Goal: Information Seeking & Learning: Check status

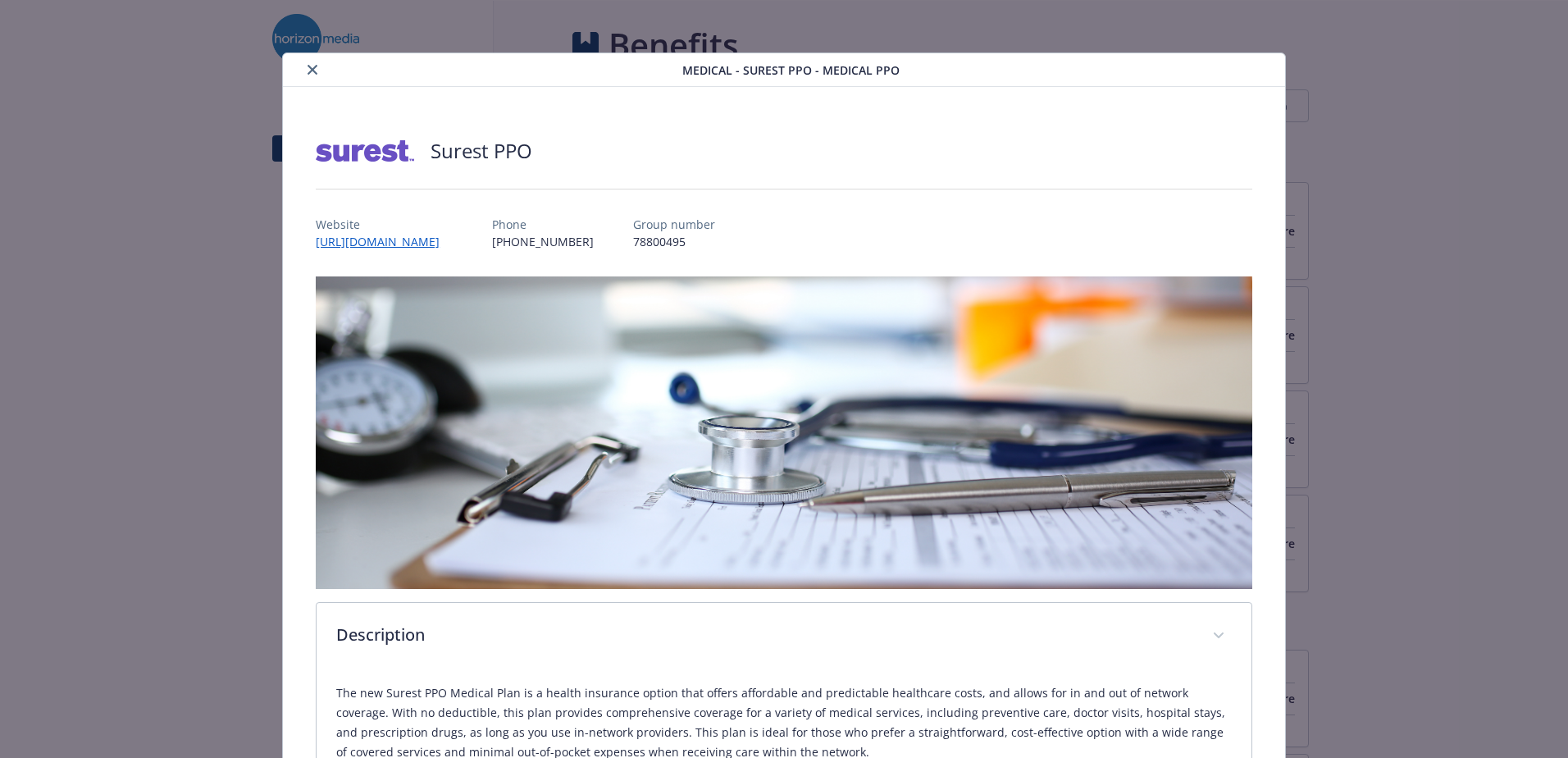
scroll to position [705, 0]
